Goal: Communication & Community: Answer question/provide support

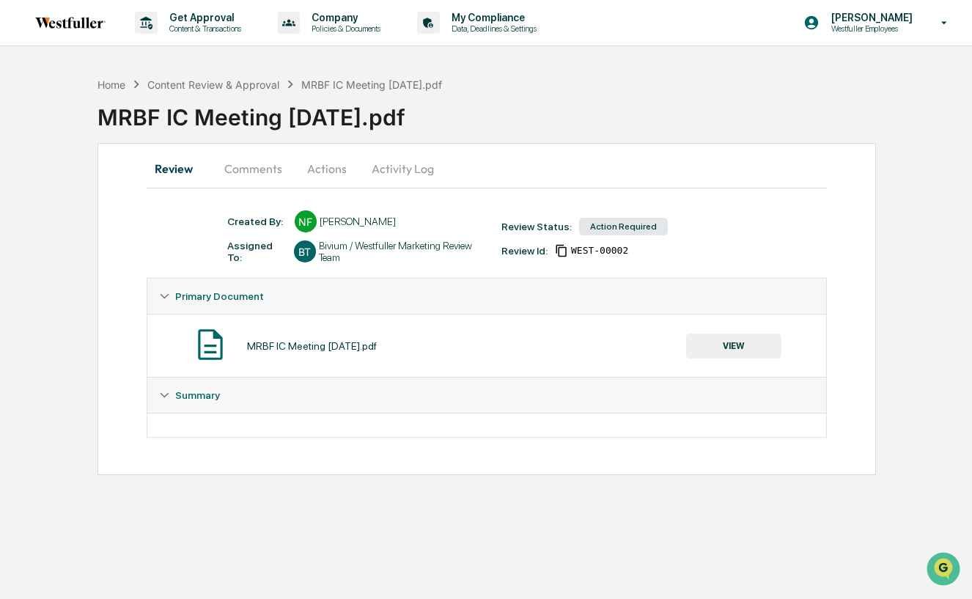
click at [273, 172] on button "Comments" at bounding box center [253, 168] width 81 height 35
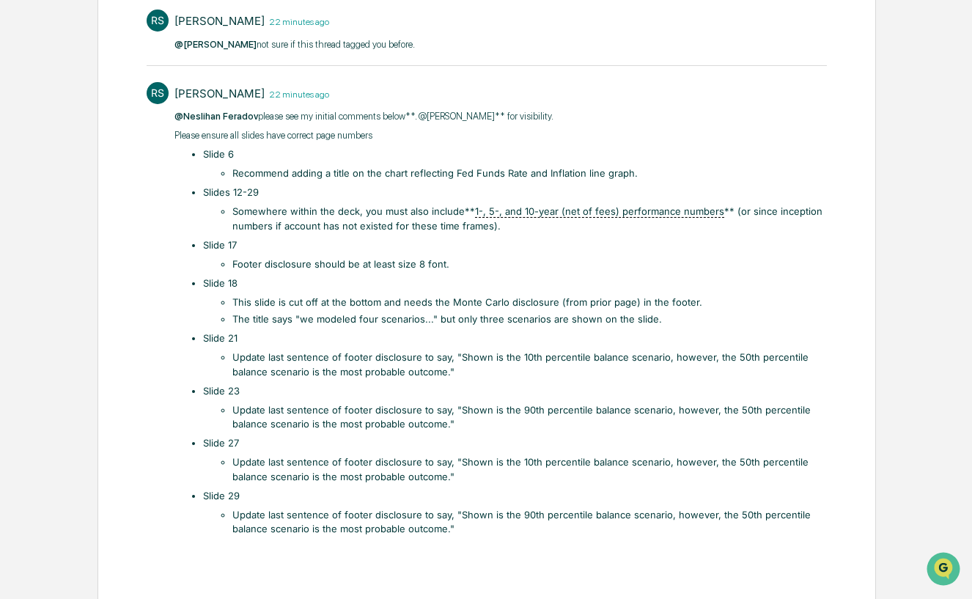
scroll to position [303, 0]
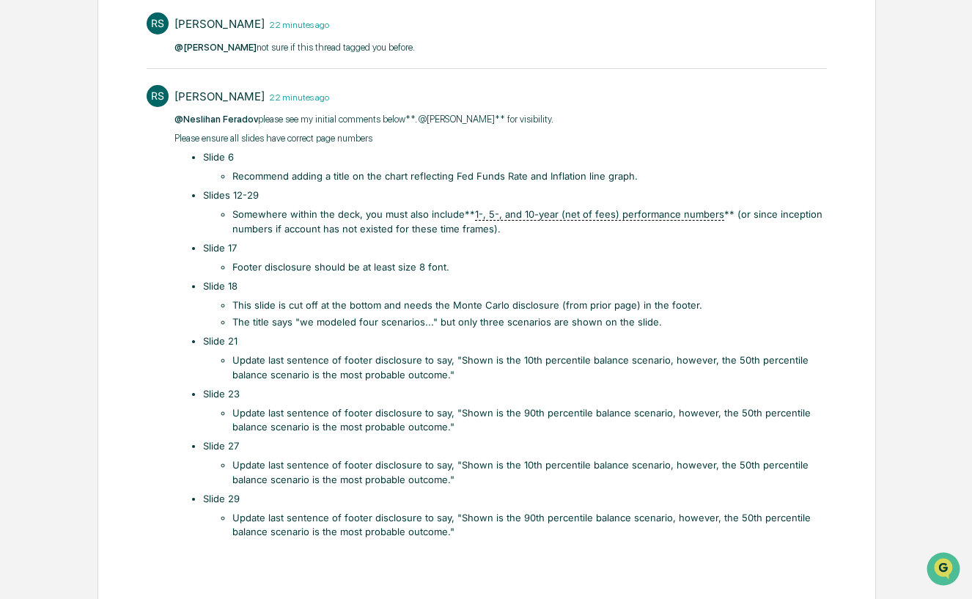
click at [384, 174] on li "Recommend adding a title on the chart reflecting Fed Funds Rate and Inflation l…" at bounding box center [529, 176] width 595 height 15
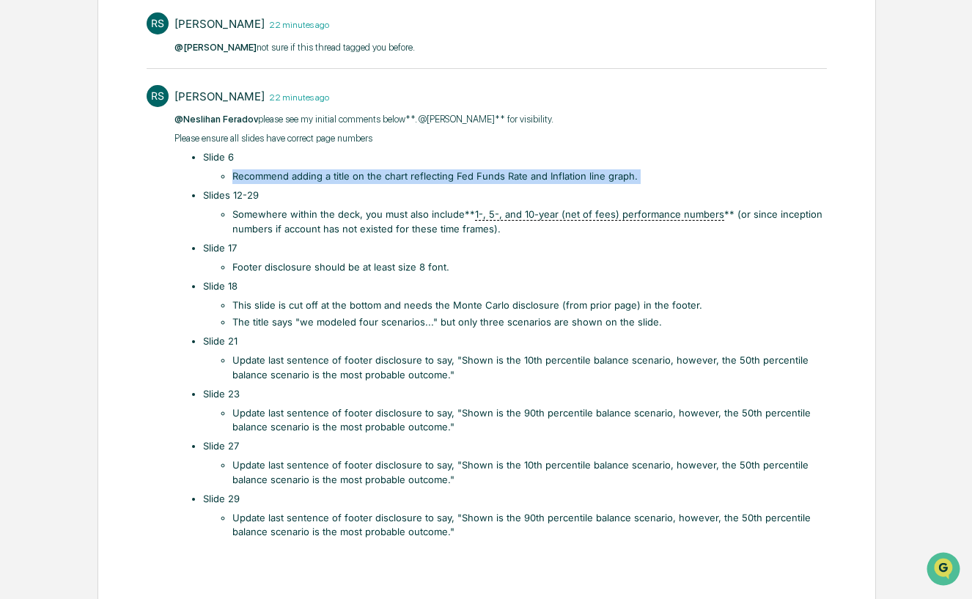
click at [384, 174] on li "Recommend adding a title on the chart reflecting Fed Funds Rate and Inflation l…" at bounding box center [529, 176] width 595 height 15
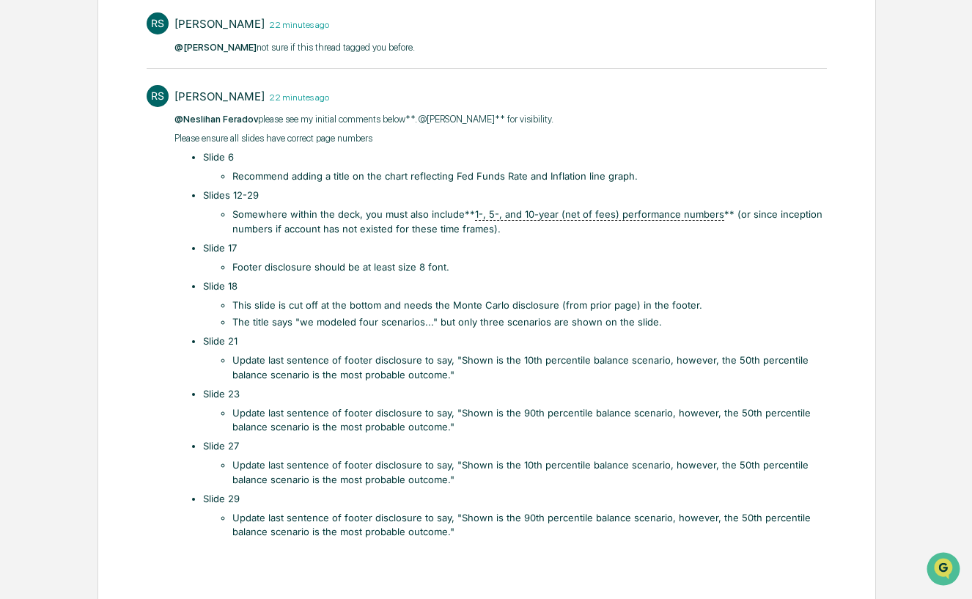
click at [383, 221] on li "Somewhere within the deck, you must also include** 1-, 5-, and 10-year (net of …" at bounding box center [529, 221] width 595 height 29
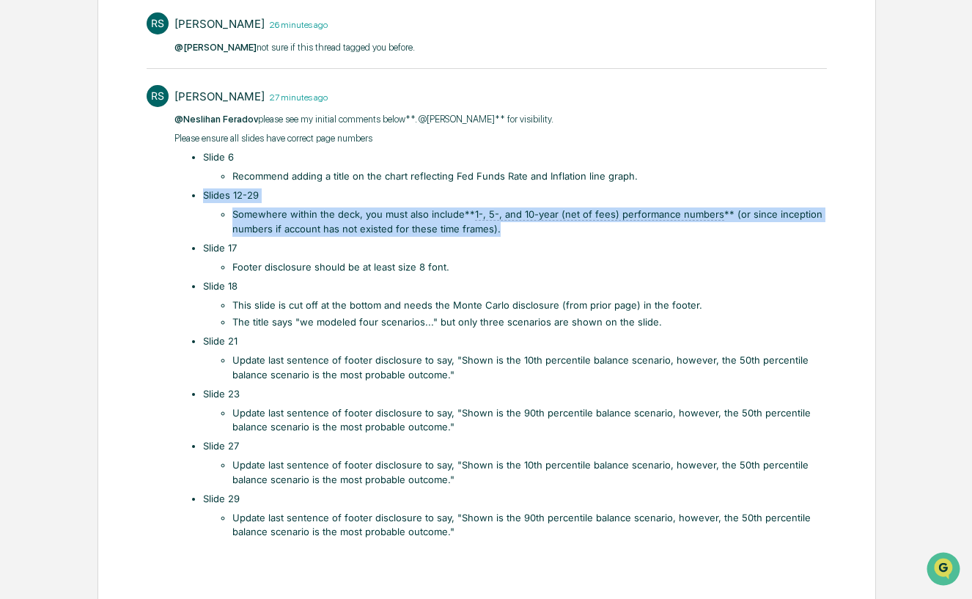
drag, startPoint x: 510, startPoint y: 227, endPoint x: 201, endPoint y: 196, distance: 311.0
click at [201, 196] on ul "Slide 6 Recommend adding a title on the chart reflecting Fed Funds Rate and Inf…" at bounding box center [507, 344] width 638 height 389
copy li "Slides 12-29 Somewhere within the deck, you must also include** 1-, 5-, and 10-…"
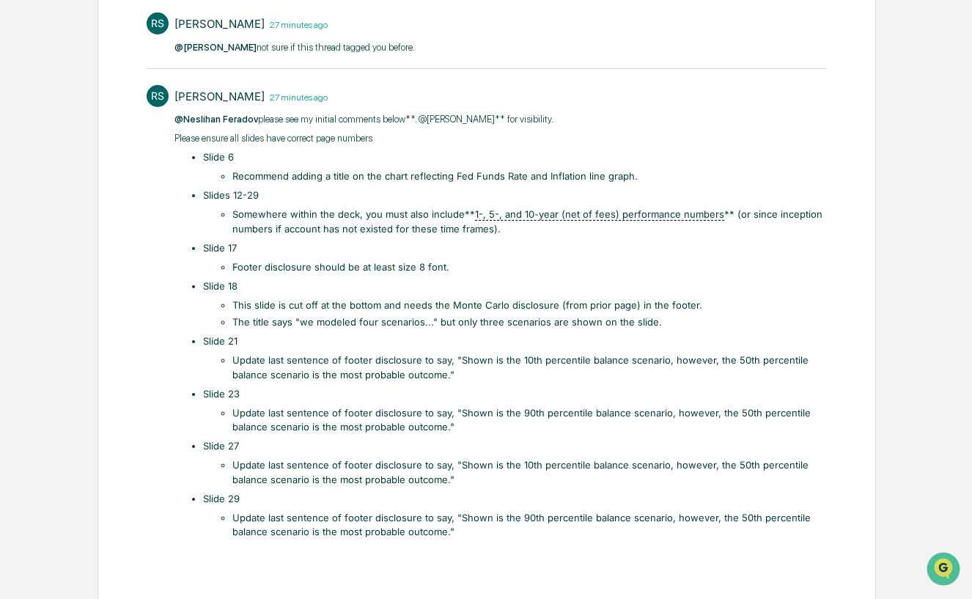
click at [291, 273] on ul "Slide 6 Recommend adding a title on the chart reflecting Fed Funds Rate and Inf…" at bounding box center [507, 344] width 638 height 389
click at [295, 268] on li "Footer disclosure should be at least size 8 font." at bounding box center [529, 267] width 595 height 15
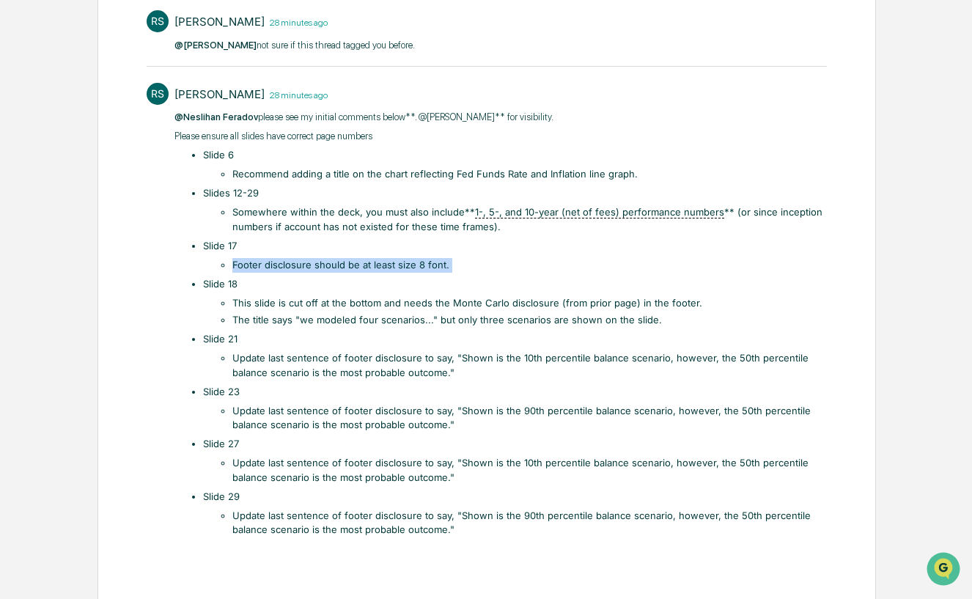
scroll to position [306, 0]
click at [269, 300] on li "This slide is cut off at the bottom and needs the Monte Carlo disclosure (from …" at bounding box center [529, 302] width 595 height 15
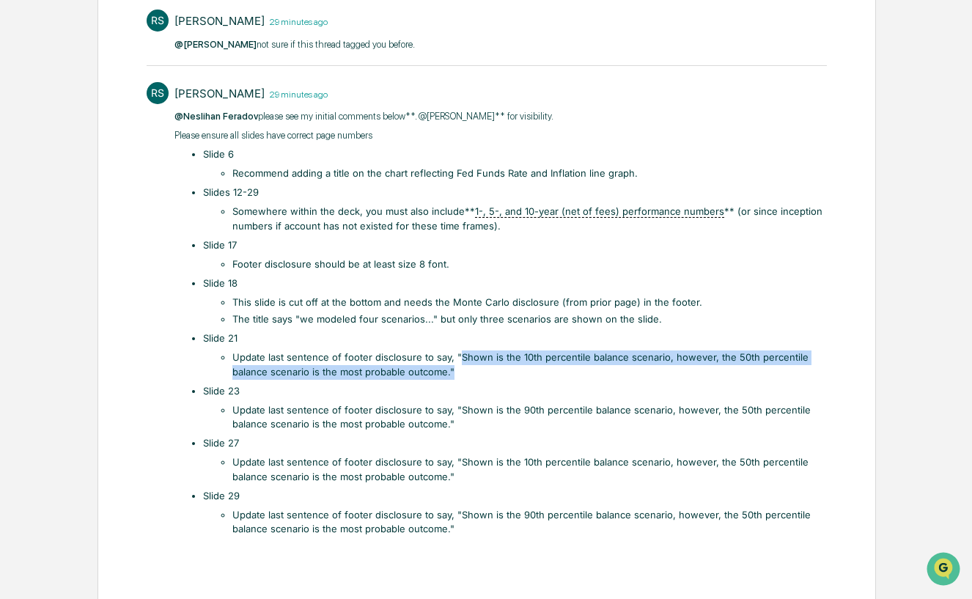
drag, startPoint x: 457, startPoint y: 358, endPoint x: 467, endPoint y: 369, distance: 14.6
click at [467, 369] on li "Update last sentence of footer disclosure to say, "Shown is the 10th percentile…" at bounding box center [529, 364] width 595 height 29
copy li "Shown is the 10th percentile balance scenario, however, the 50th percentile bal…"
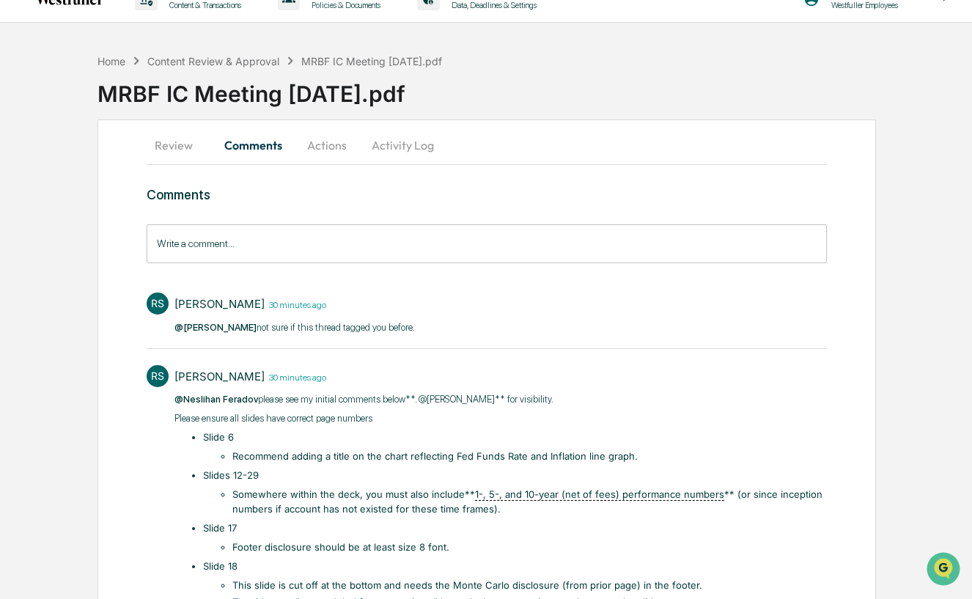
scroll to position [0, 0]
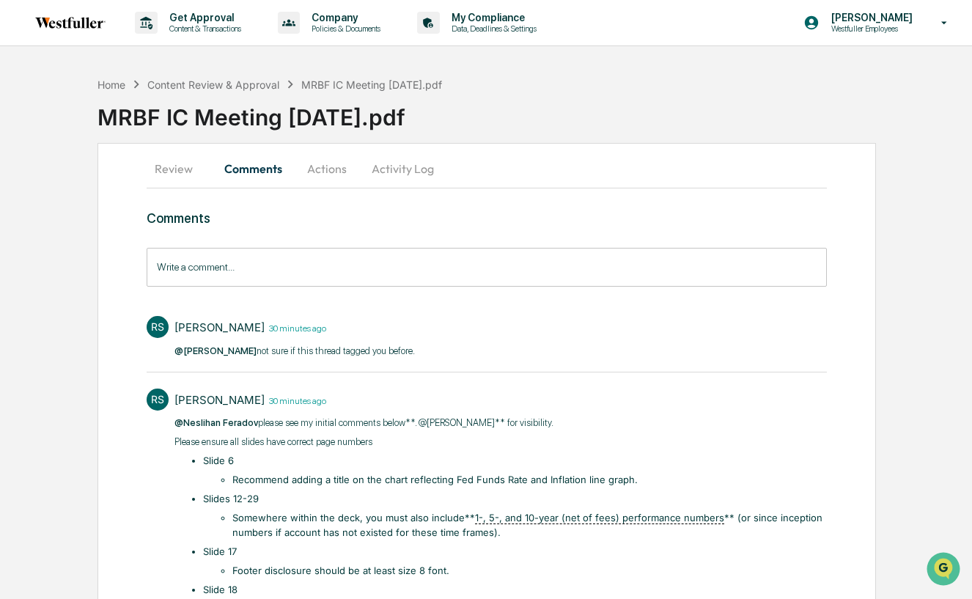
click at [312, 164] on button "Actions" at bounding box center [327, 168] width 66 height 35
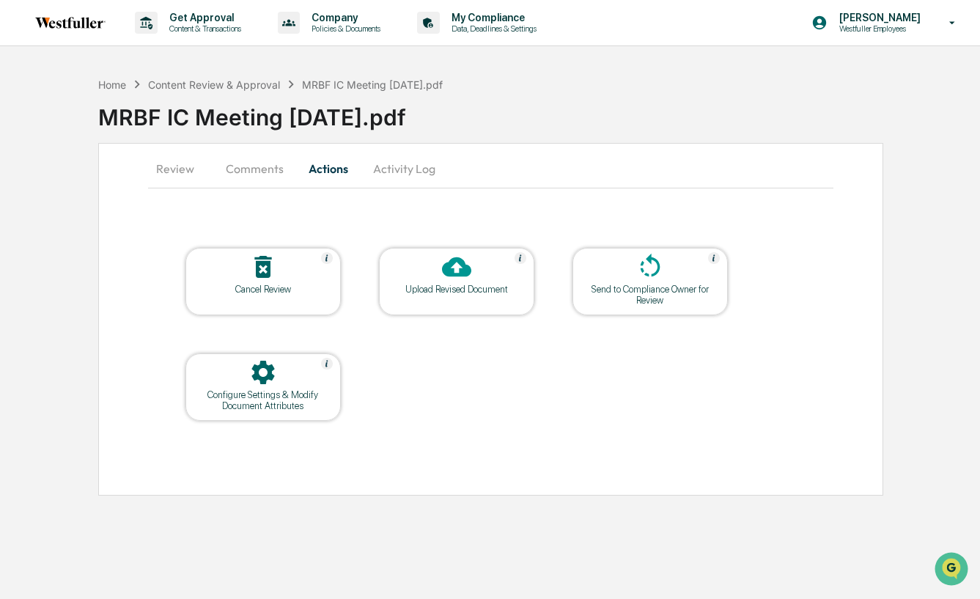
click at [412, 167] on button "Activity Log" at bounding box center [404, 168] width 86 height 35
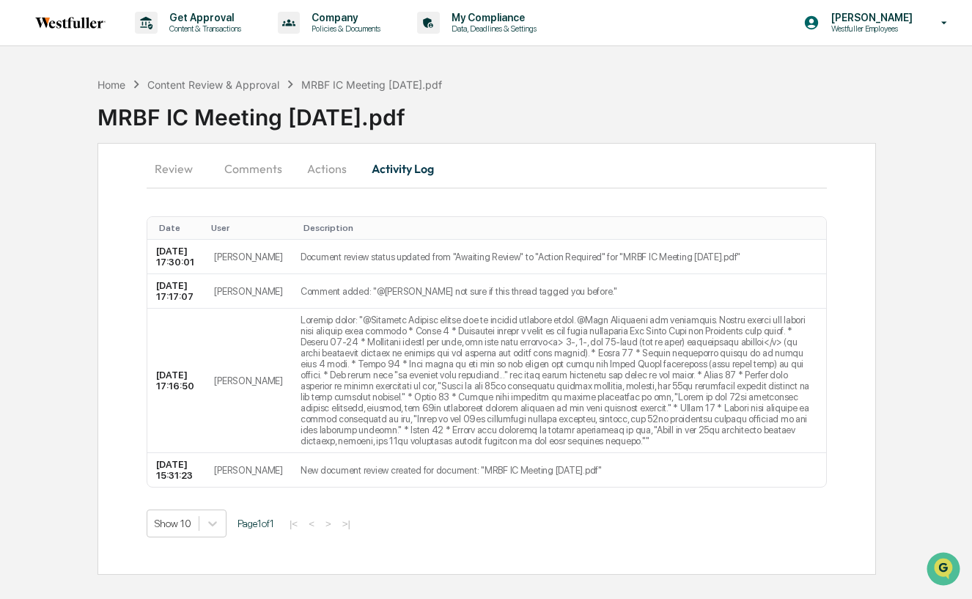
click at [175, 164] on button "Review" at bounding box center [180, 168] width 66 height 35
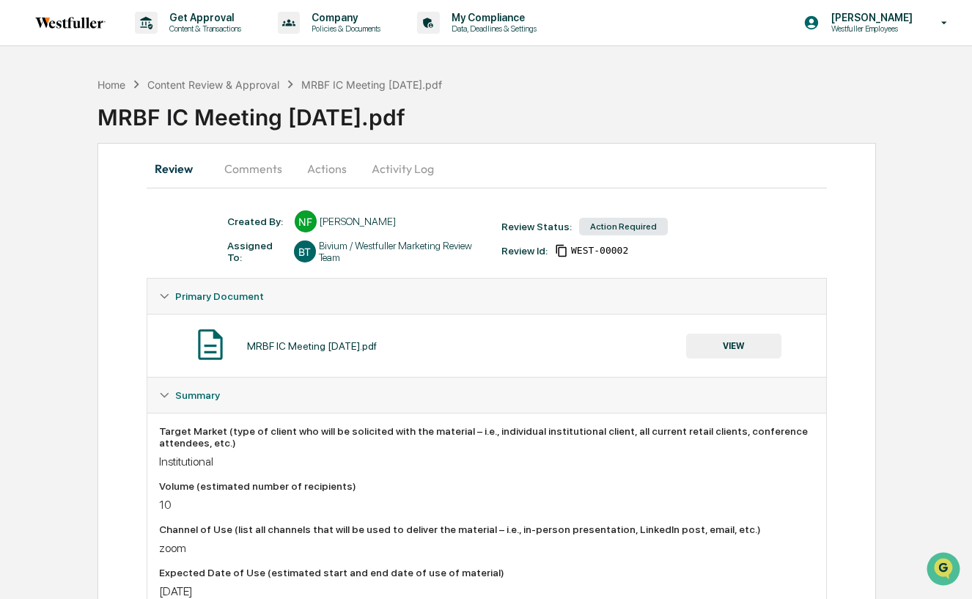
click at [295, 353] on div "MRBF IC Meeting [DATE].pdf VIEW" at bounding box center [486, 345] width 655 height 39
click at [744, 344] on button "VIEW" at bounding box center [733, 346] width 95 height 25
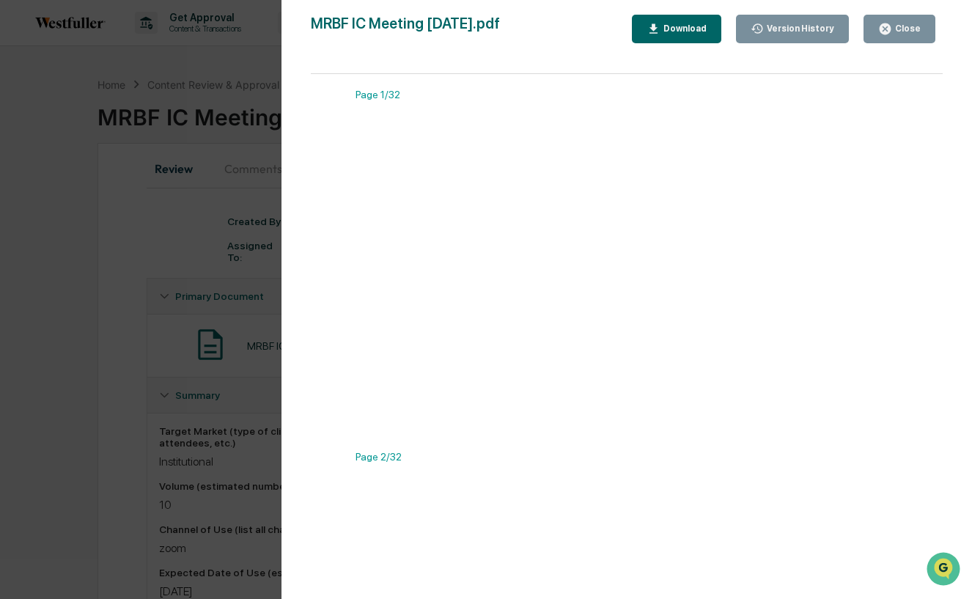
click at [695, 30] on div "Download" at bounding box center [683, 28] width 46 height 10
click at [224, 205] on div "Version History [DATE] 03:31 PM Neslihan Feradov MRBF IC Meeting [DATE].pdf Clo…" at bounding box center [486, 299] width 972 height 599
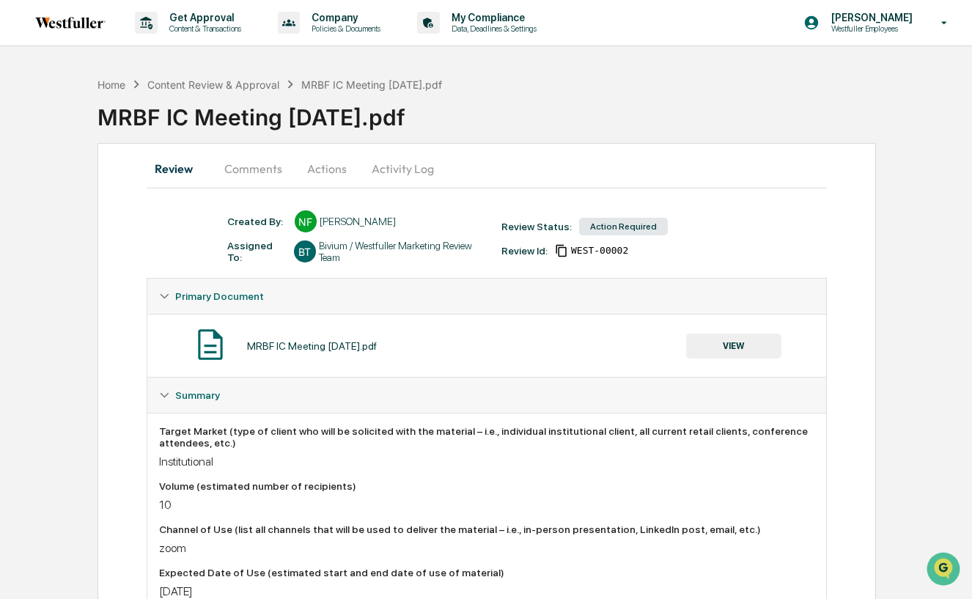
click at [273, 165] on button "Comments" at bounding box center [253, 168] width 81 height 35
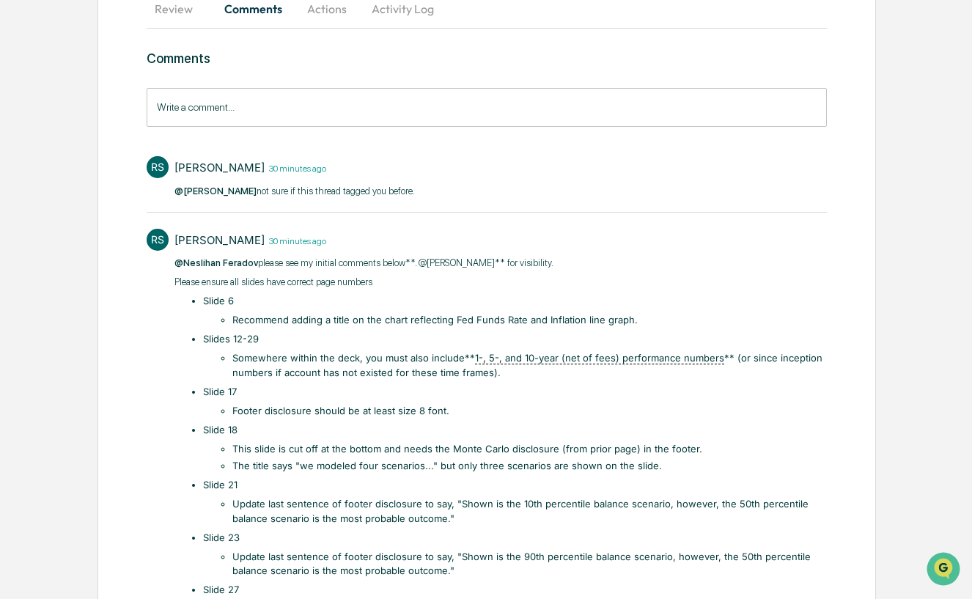
scroll to position [296, 0]
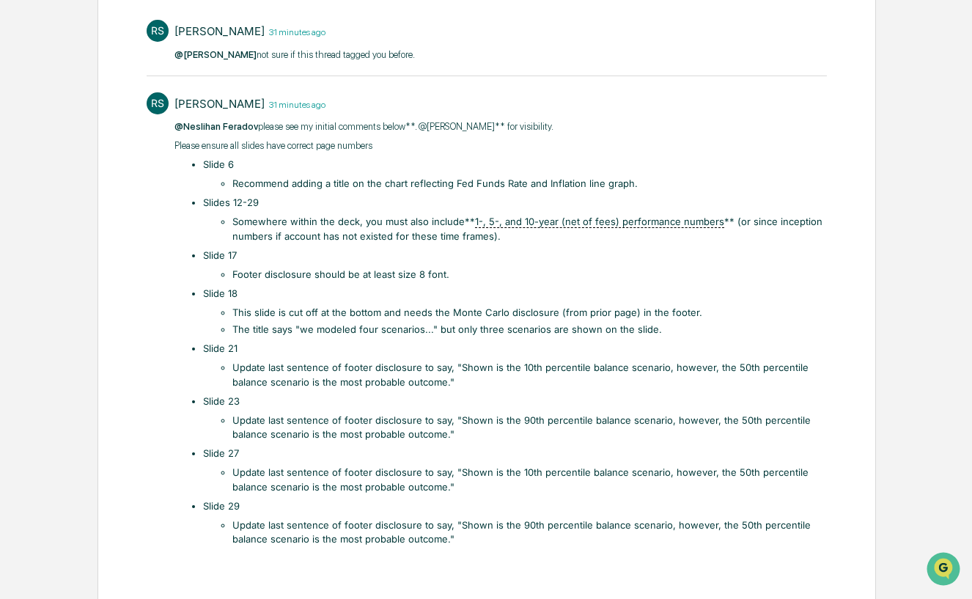
click at [302, 368] on li "Update last sentence of footer disclosure to say, "Shown is the 10th percentile…" at bounding box center [529, 375] width 595 height 29
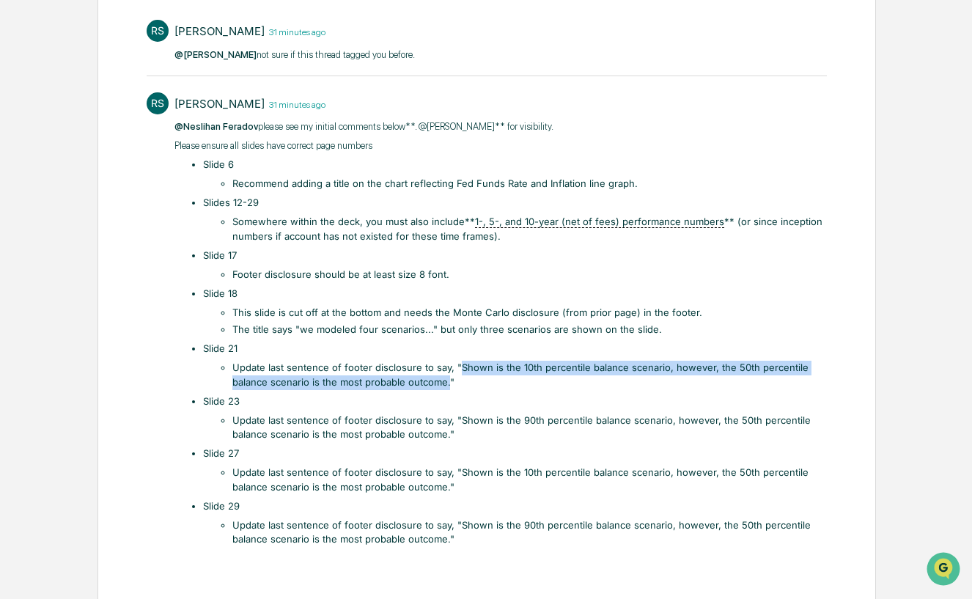
drag, startPoint x: 457, startPoint y: 368, endPoint x: 447, endPoint y: 384, distance: 19.1
click at [447, 384] on li "Update last sentence of footer disclosure to say, "Shown is the 10th percentile…" at bounding box center [529, 375] width 595 height 29
copy li "Shown is the 10th percentile balance scenario, however, the 50th percentile bal…"
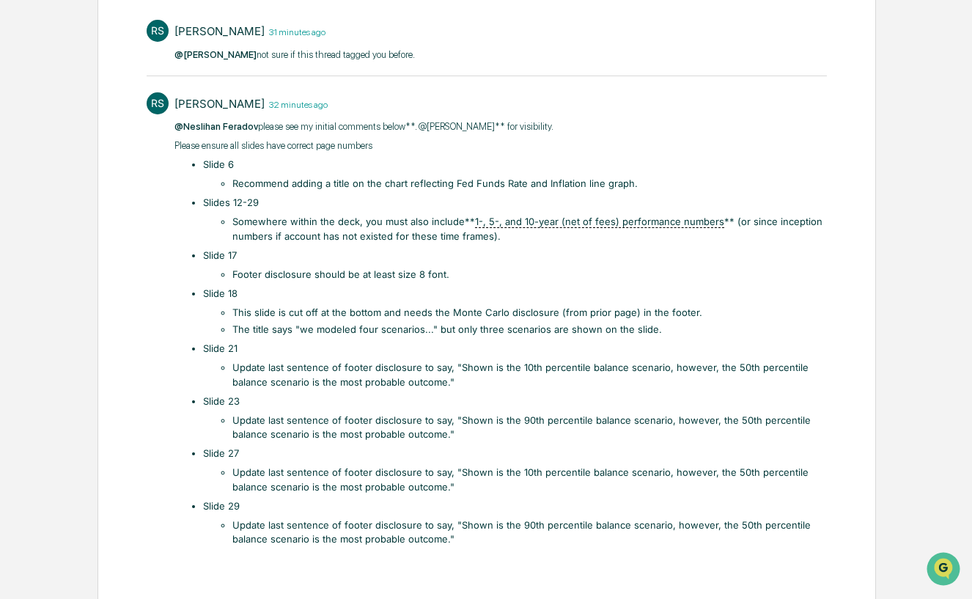
click at [291, 427] on li "Update last sentence of footer disclosure to say, "Shown is the 90th percentile…" at bounding box center [529, 427] width 595 height 29
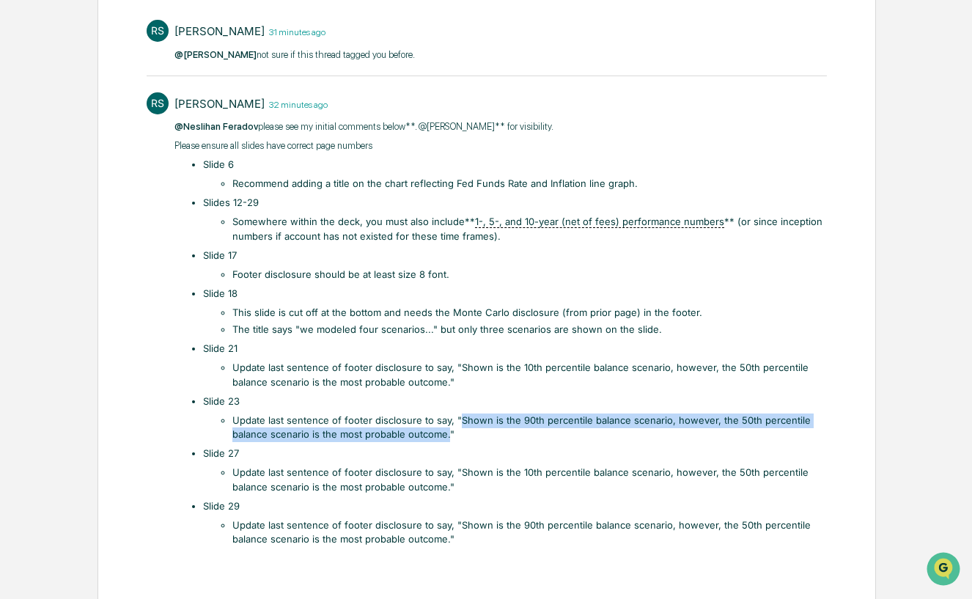
drag, startPoint x: 459, startPoint y: 418, endPoint x: 447, endPoint y: 434, distance: 19.9
click at [447, 434] on li "Update last sentence of footer disclosure to say, "Shown is the 90th percentile…" at bounding box center [529, 427] width 595 height 29
copy li "Shown is the 90th percentile balance scenario, however, the 50th percentile bal…"
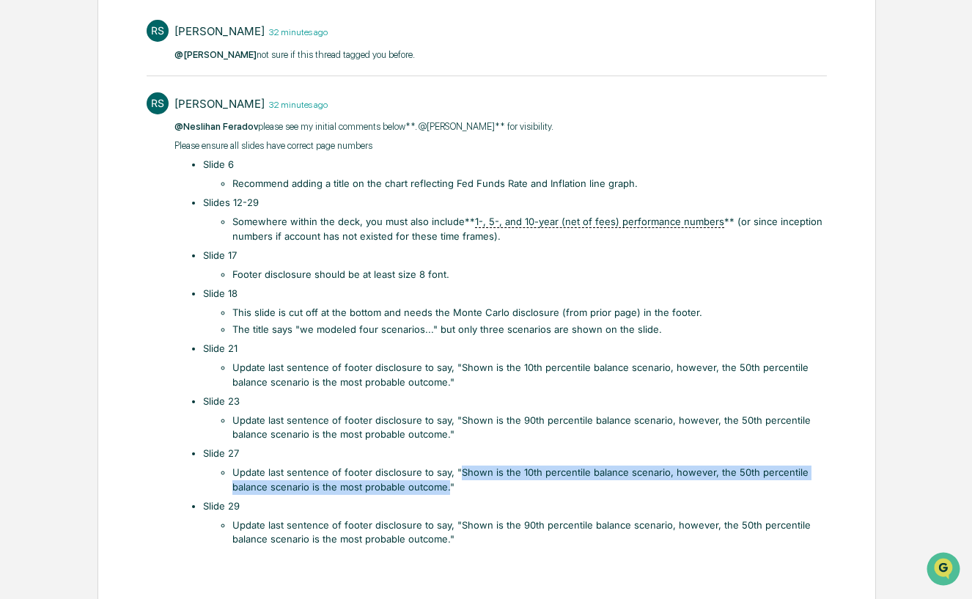
drag, startPoint x: 449, startPoint y: 485, endPoint x: 457, endPoint y: 474, distance: 14.1
click at [457, 474] on li "Update last sentence of footer disclosure to say, "Shown is the 10th percentile…" at bounding box center [529, 479] width 595 height 29
copy li "Shown is the 10th percentile balance scenario, however, the 50th percentile bal…"
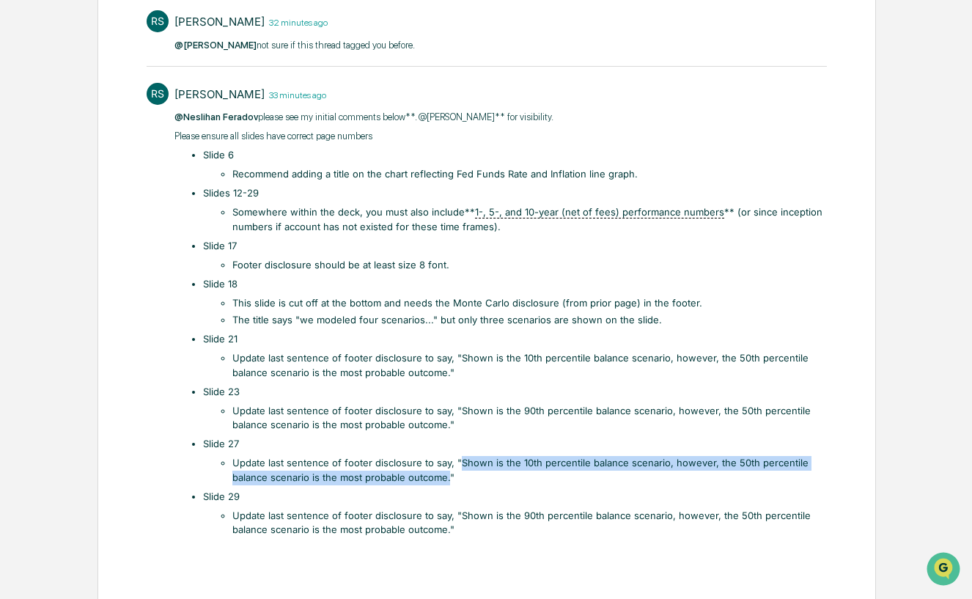
scroll to position [306, 0]
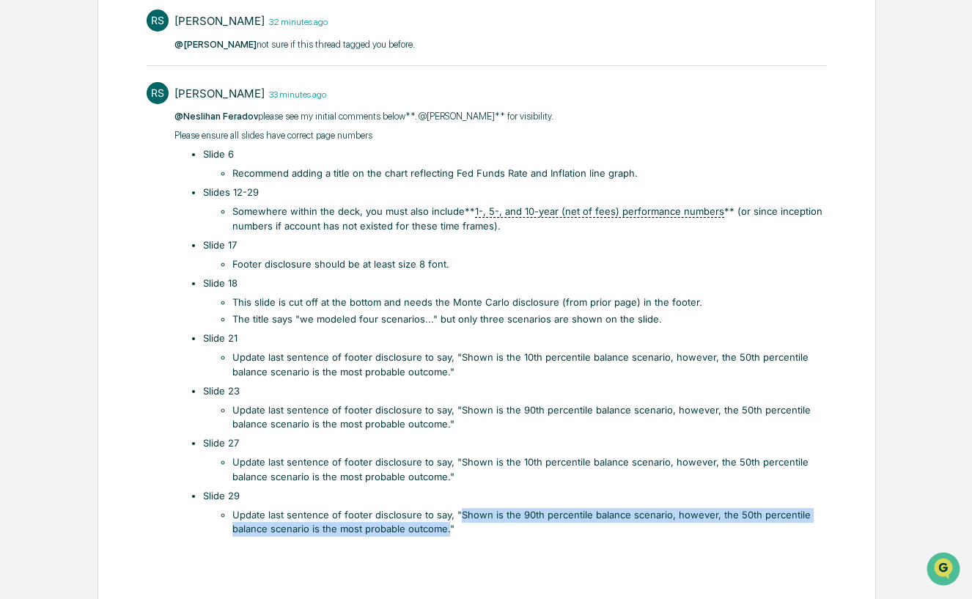
drag, startPoint x: 449, startPoint y: 529, endPoint x: 460, endPoint y: 512, distance: 20.7
click at [460, 512] on li "Update last sentence of footer disclosure to say, "Shown is the 90th percentile…" at bounding box center [529, 522] width 595 height 29
copy li "Shown is the 90th percentile balance scenario, however, the 50th percentile bal…"
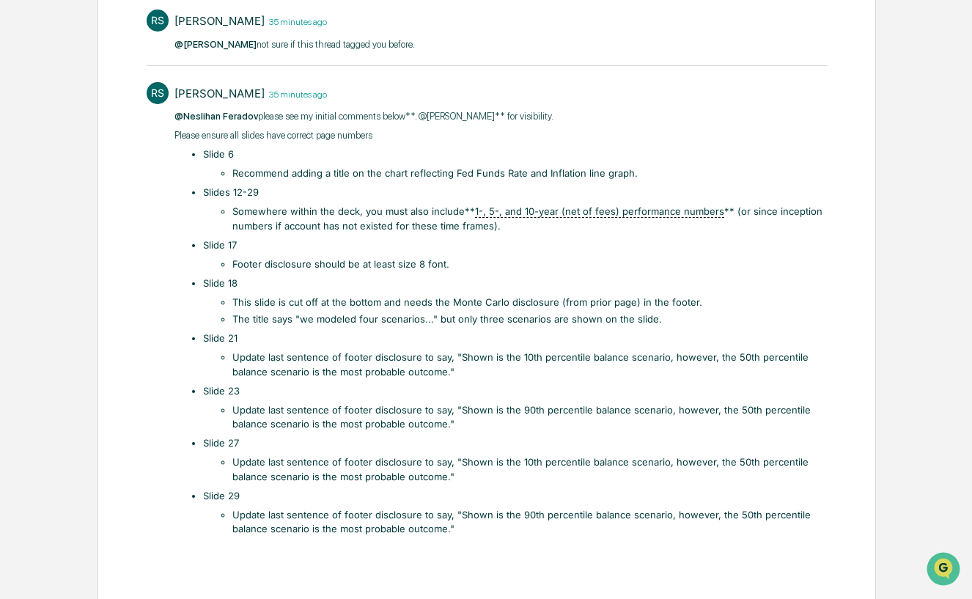
click at [313, 298] on li "This slide is cut off at the bottom and needs the Monte Carlo disclosure (from …" at bounding box center [529, 302] width 595 height 15
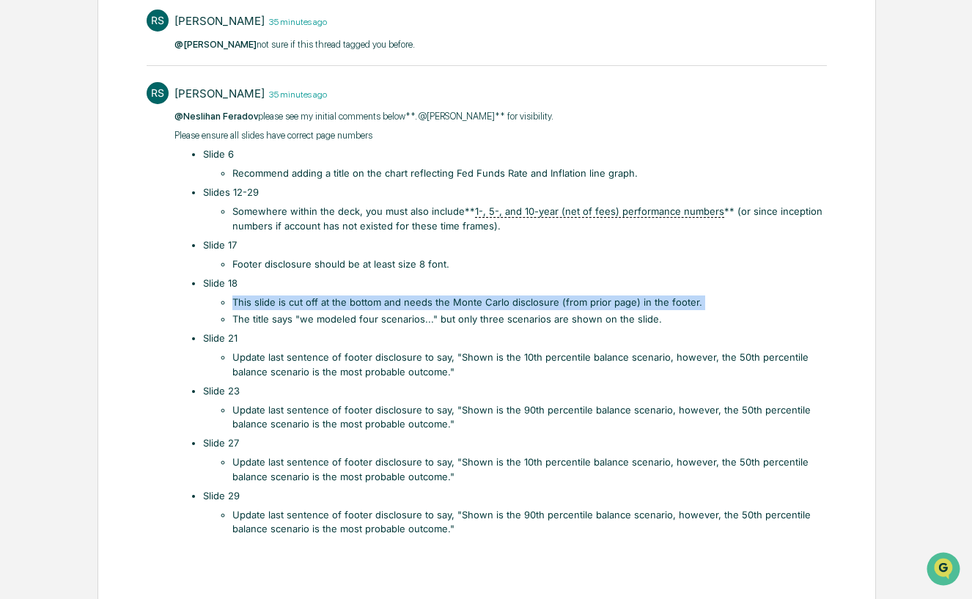
click at [313, 298] on li "This slide is cut off at the bottom and needs the Monte Carlo disclosure (from …" at bounding box center [529, 302] width 595 height 15
click at [338, 299] on li "This slide is cut off at the bottom and needs the Monte Carlo disclosure (from …" at bounding box center [529, 302] width 595 height 15
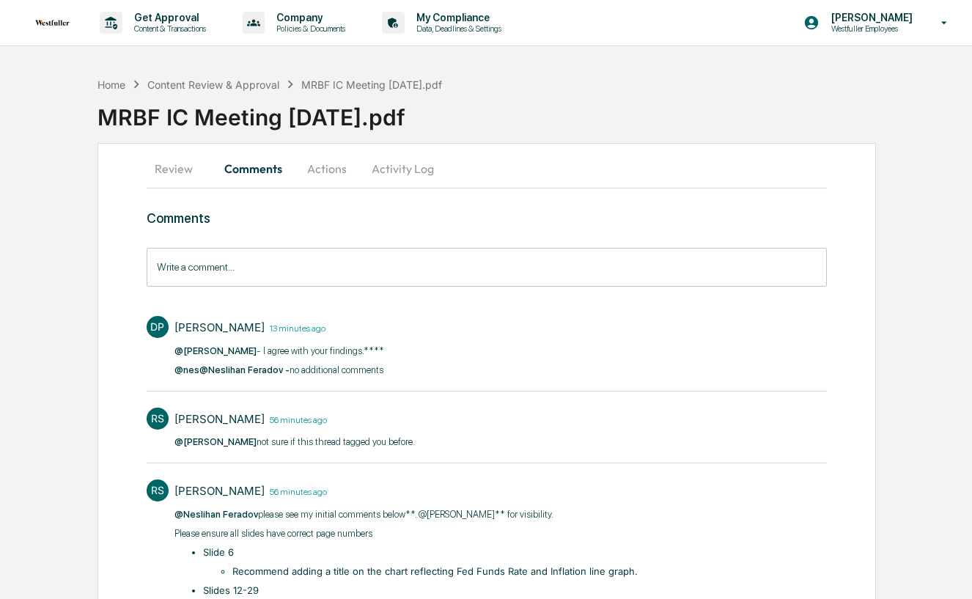
click at [266, 276] on input "Write a comment..." at bounding box center [487, 267] width 680 height 39
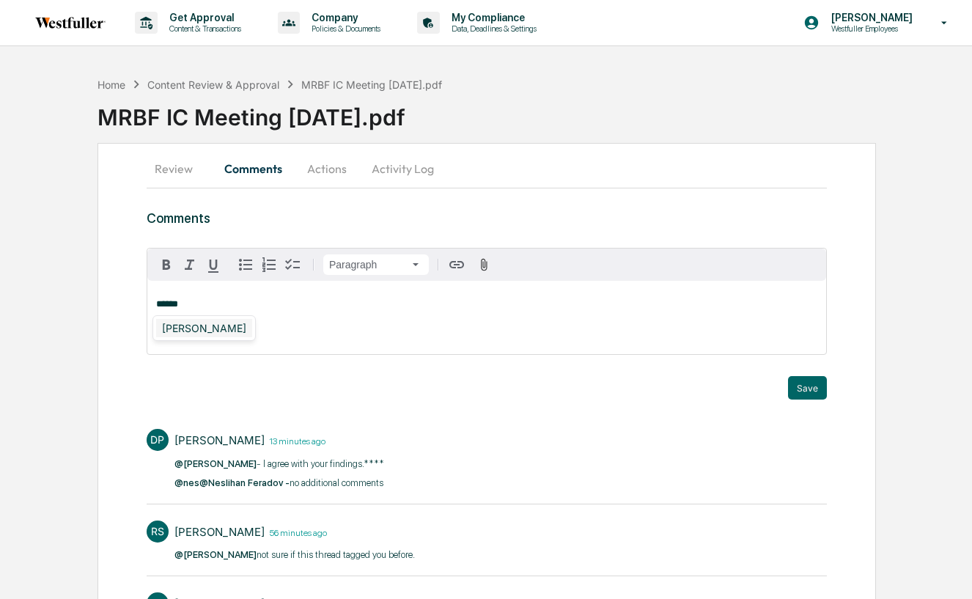
click at [215, 331] on div "[PERSON_NAME]" at bounding box center [204, 328] width 96 height 18
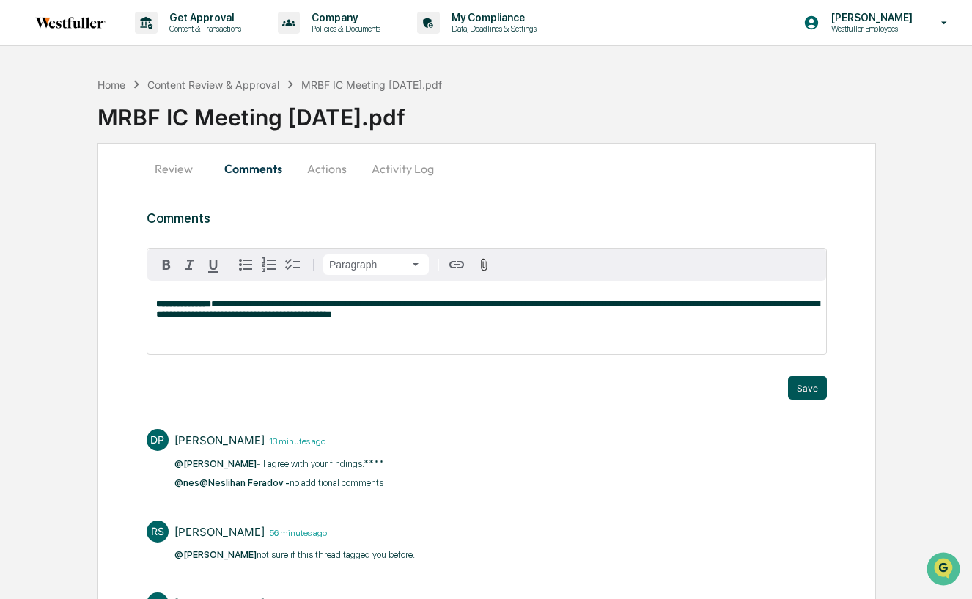
click at [813, 380] on button "Save" at bounding box center [807, 387] width 39 height 23
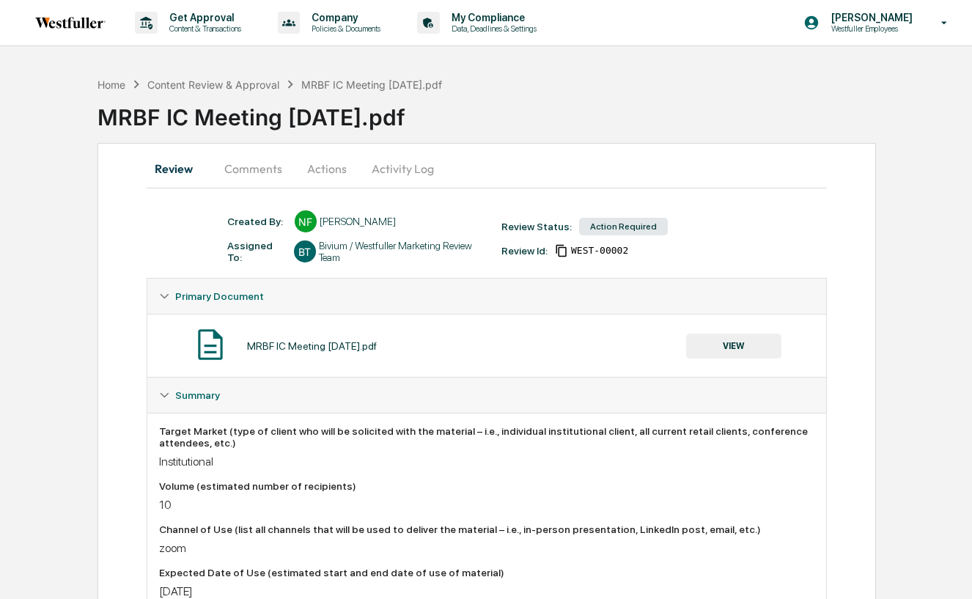
click at [282, 167] on button "Comments" at bounding box center [253, 168] width 81 height 35
